Goal: Find specific page/section: Find specific page/section

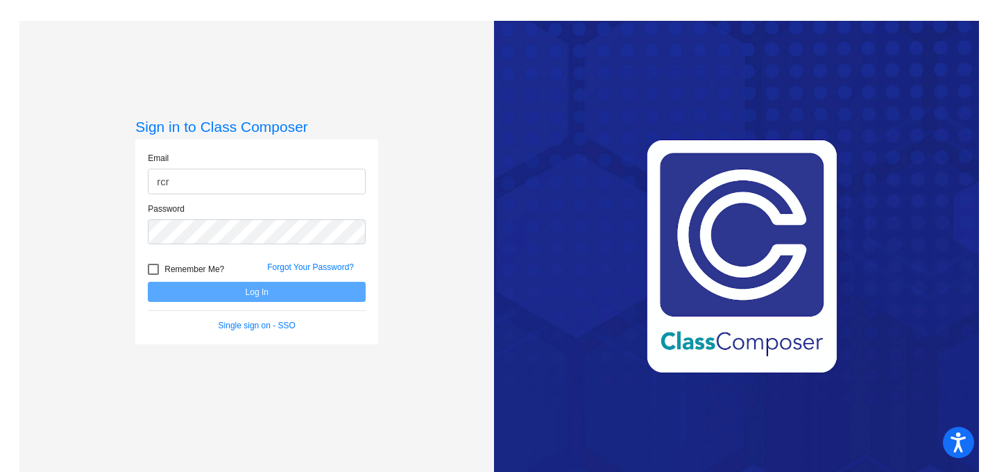
type input "[EMAIL_ADDRESS][DOMAIN_NAME]"
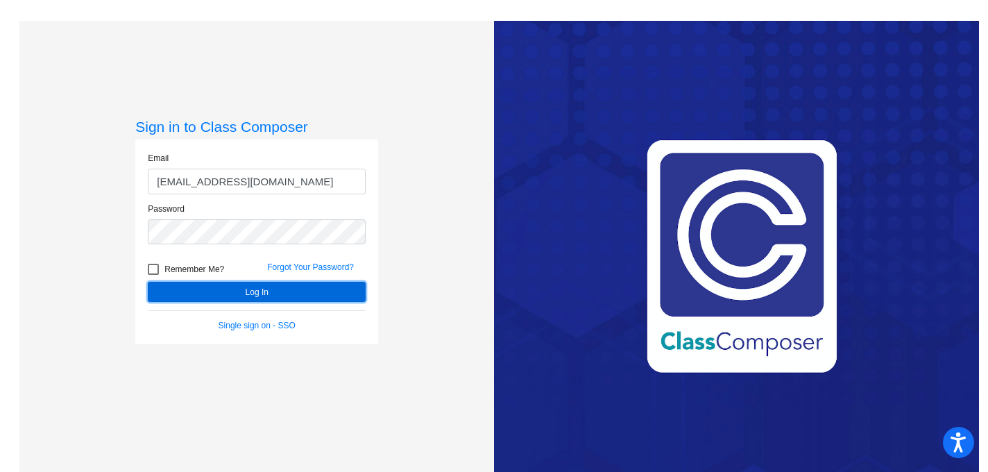
click at [241, 294] on button "Log In" at bounding box center [257, 292] width 218 height 20
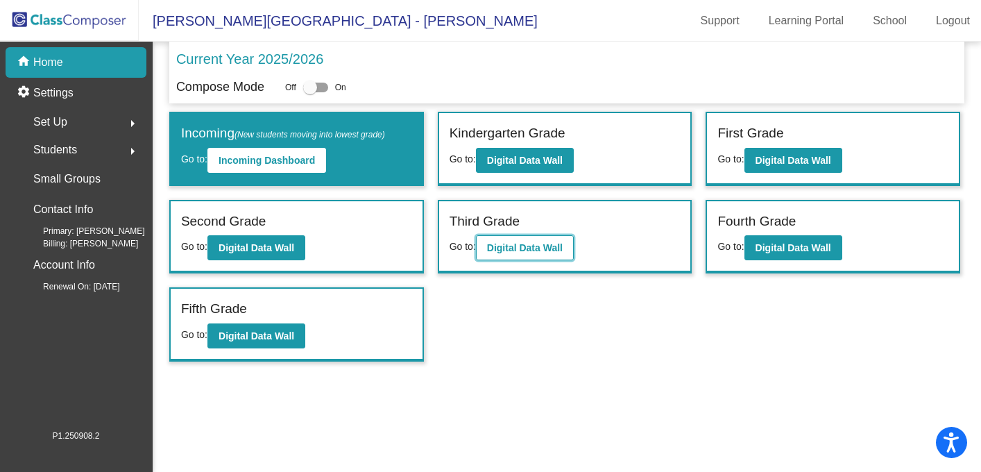
click at [544, 245] on b "Digital Data Wall" at bounding box center [525, 247] width 76 height 11
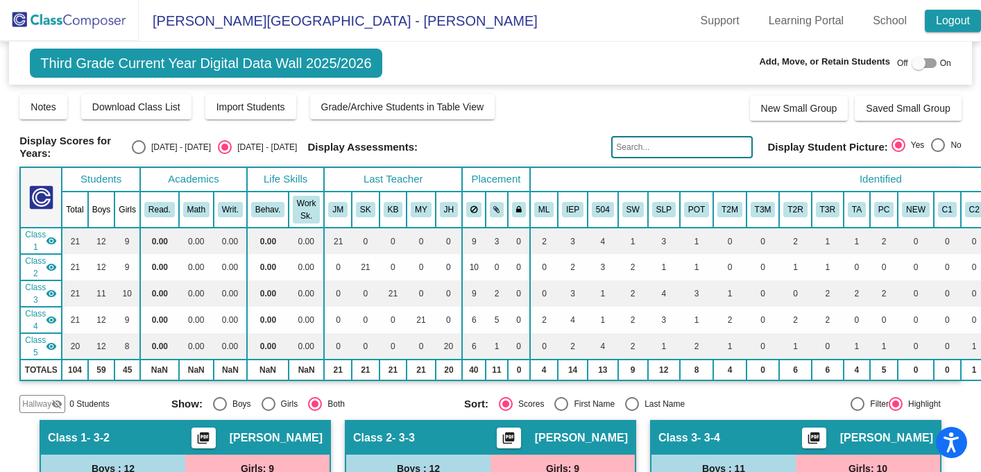
click at [951, 24] on link "Logout" at bounding box center [953, 21] width 56 height 22
